Goal: Information Seeking & Learning: Learn about a topic

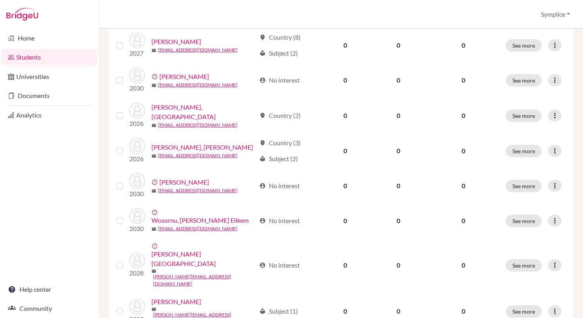
scroll to position [618, 0]
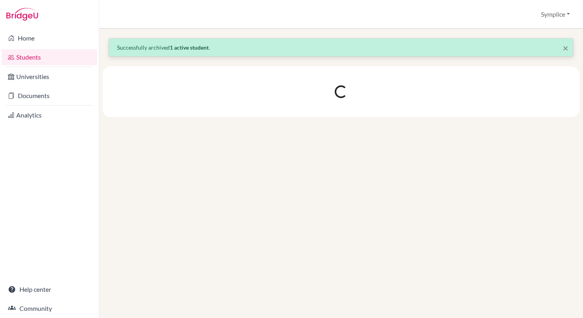
scroll to position [0, 0]
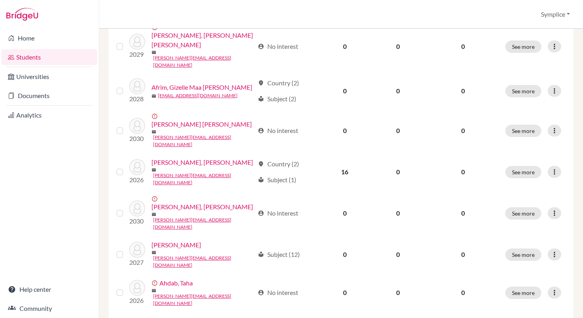
scroll to position [625, 0]
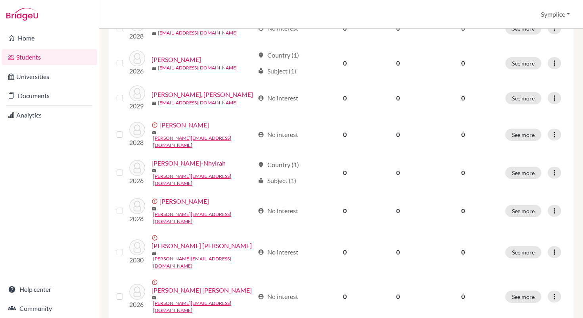
scroll to position [625, 0]
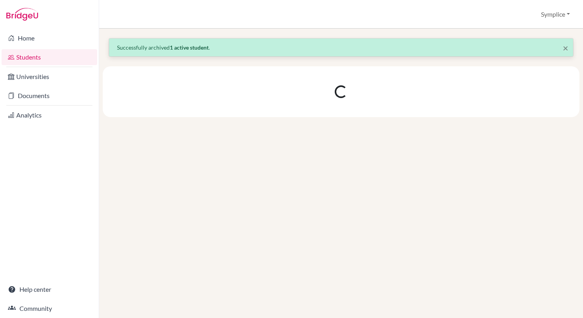
scroll to position [0, 0]
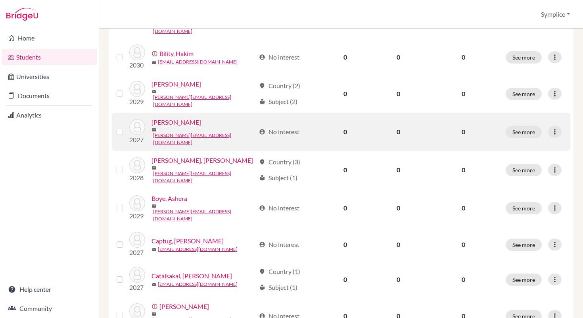
scroll to position [618, 0]
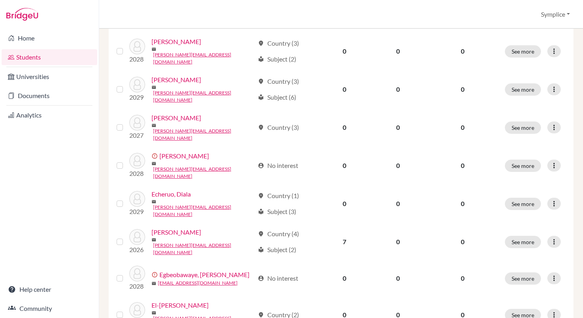
scroll to position [625, 0]
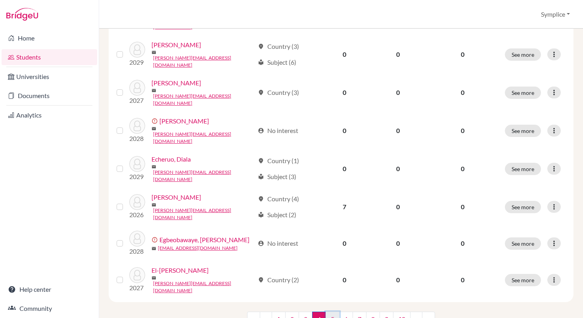
click at [334, 290] on link "5" at bounding box center [333, 318] width 14 height 15
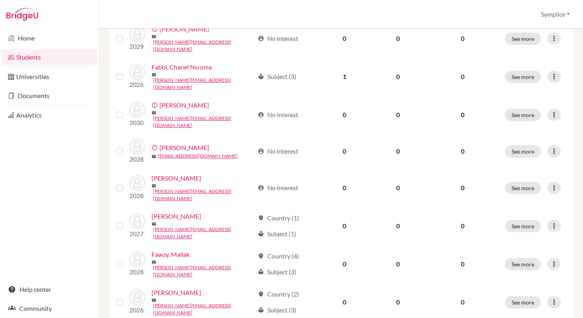
scroll to position [618, 0]
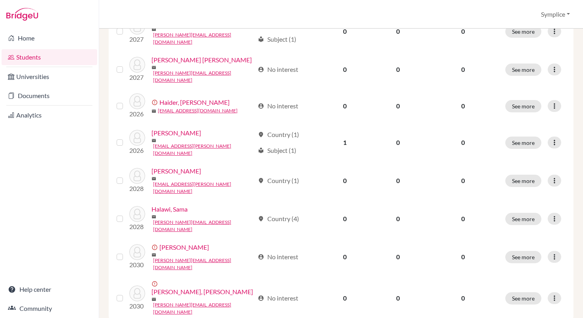
scroll to position [618, 0]
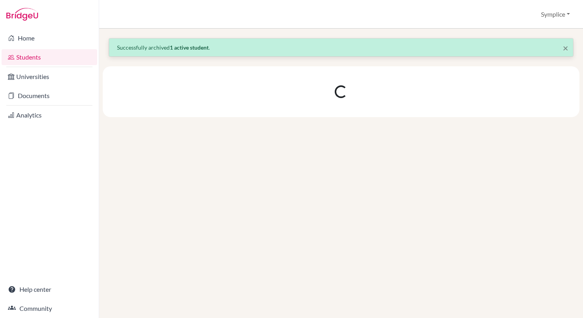
scroll to position [0, 0]
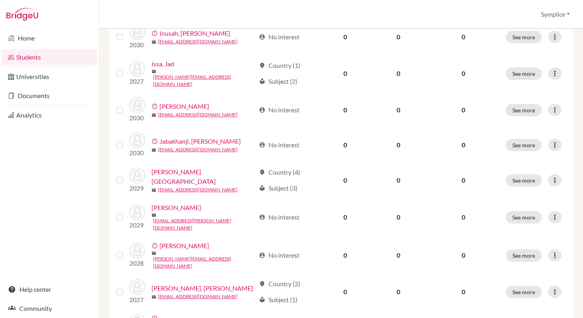
scroll to position [618, 0]
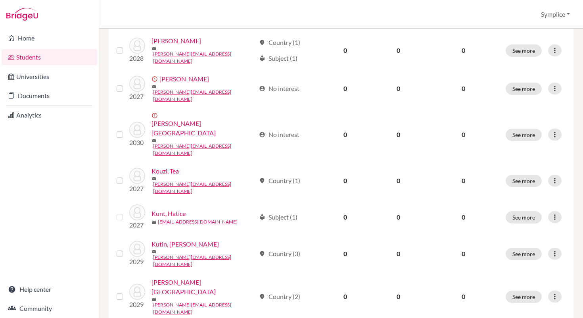
scroll to position [618, 0]
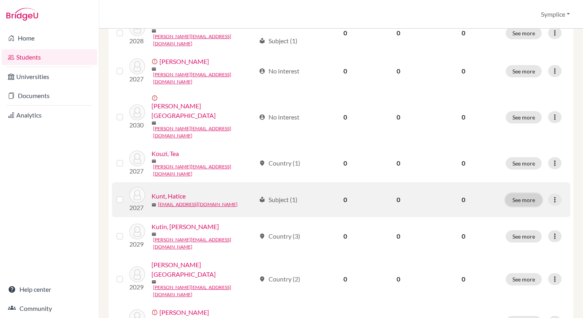
click at [395, 194] on button "See more" at bounding box center [524, 200] width 36 height 12
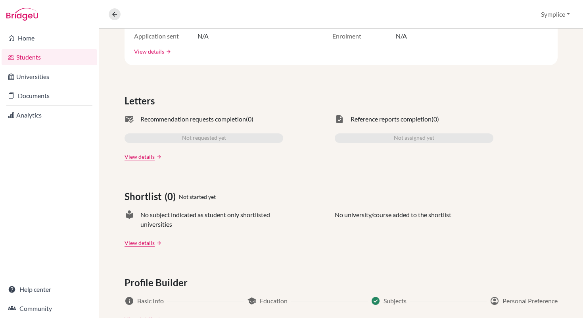
scroll to position [48, 0]
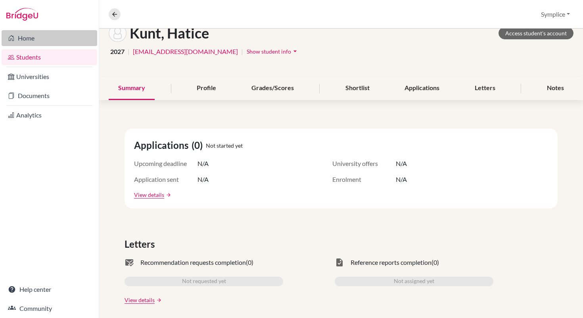
click at [29, 42] on link "Home" at bounding box center [50, 38] width 96 height 16
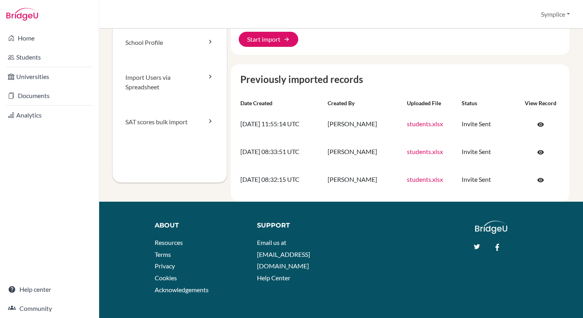
scroll to position [114, 0]
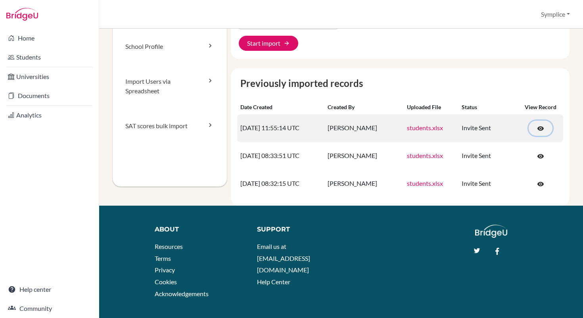
click at [542, 128] on span "visibility" at bounding box center [540, 128] width 7 height 7
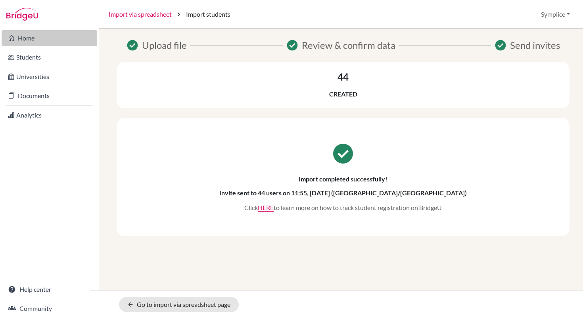
click at [25, 40] on link "Home" at bounding box center [50, 38] width 96 height 16
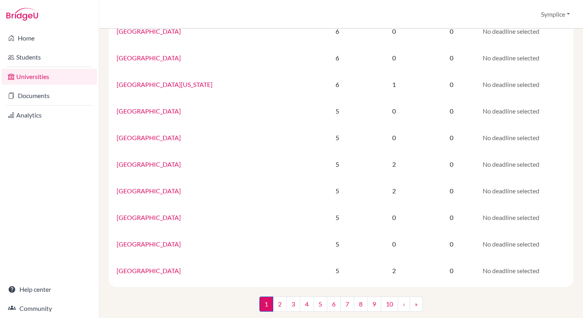
scroll to position [488, 0]
